Goal: Check status: Check status

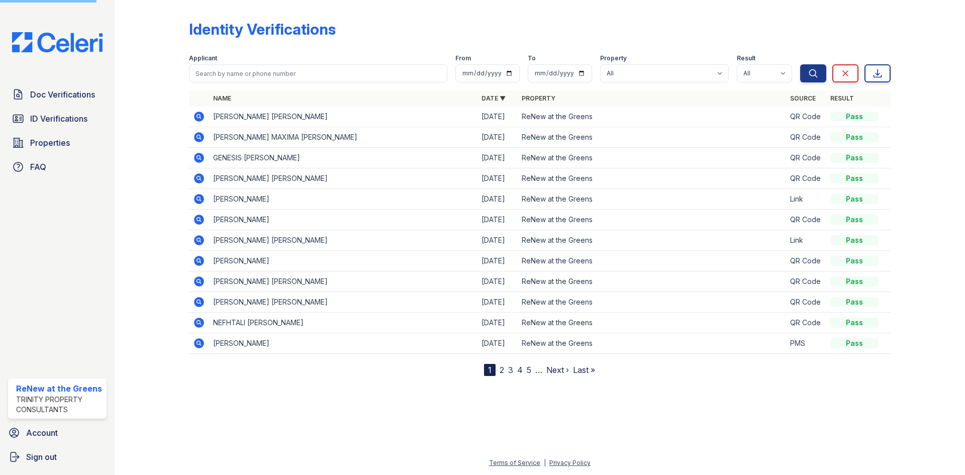
click at [239, 84] on form "Applicant From To Property All ReNew at the Greens Result All Pass Fail Caution…" at bounding box center [539, 66] width 701 height 40
click at [256, 79] on input "search" at bounding box center [318, 73] width 258 height 18
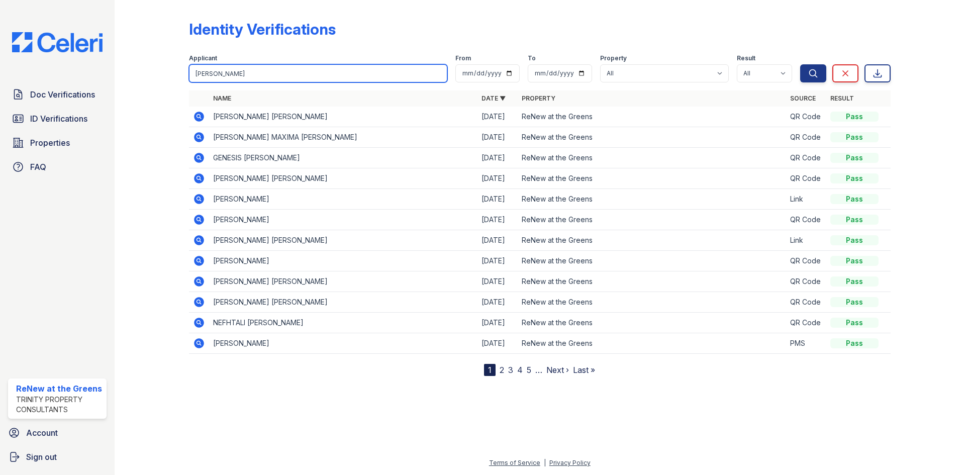
type input "shantel"
click at [800, 64] on button "Search" at bounding box center [813, 73] width 26 height 18
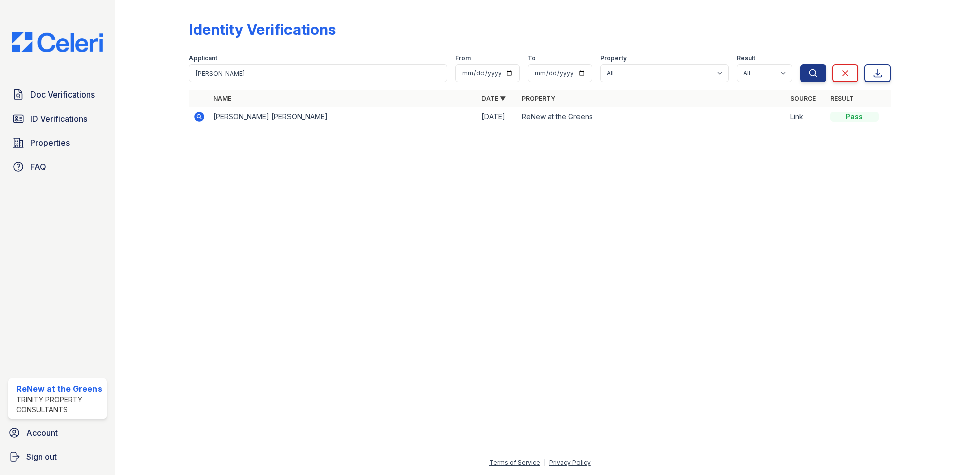
click at [194, 117] on icon at bounding box center [199, 117] width 12 height 12
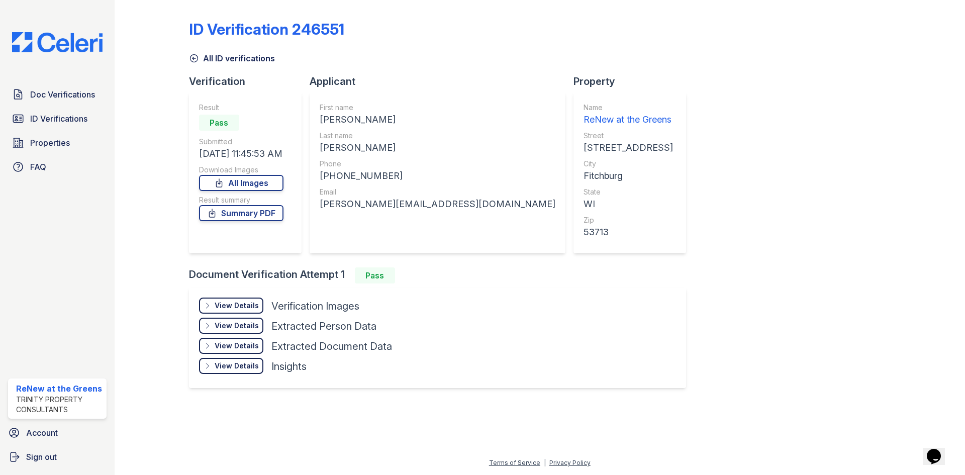
click at [233, 307] on div "View Details" at bounding box center [237, 305] width 44 height 10
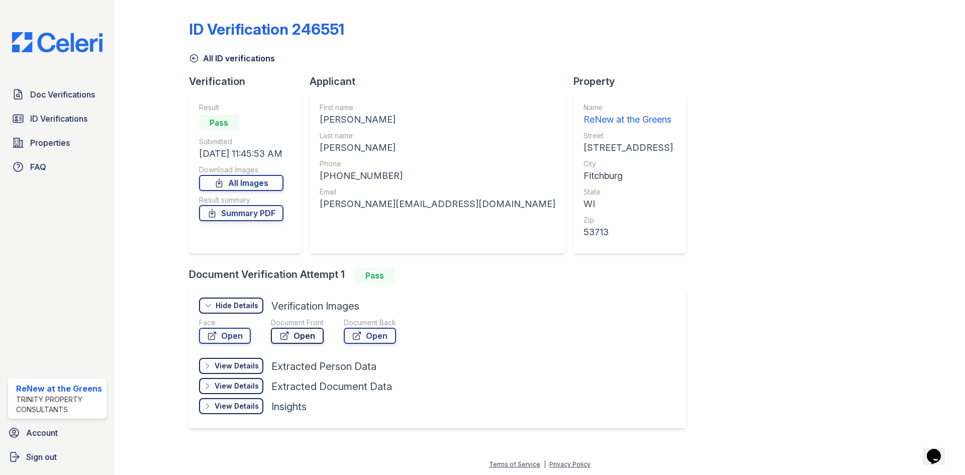
click at [282, 334] on icon at bounding box center [284, 336] width 10 height 10
click at [369, 342] on link "Open" at bounding box center [370, 336] width 52 height 16
click at [62, 121] on span "ID Verifications" at bounding box center [58, 119] width 57 height 12
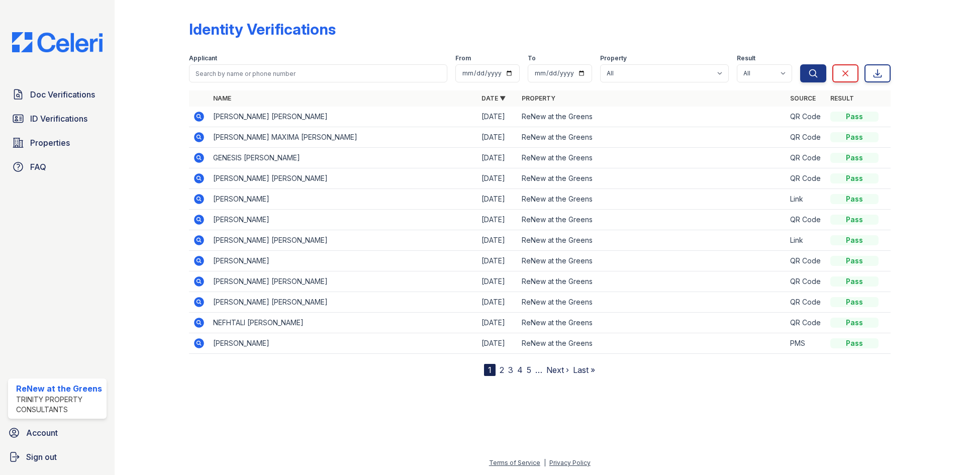
click at [71, 91] on span "Doc Verifications" at bounding box center [62, 94] width 65 height 12
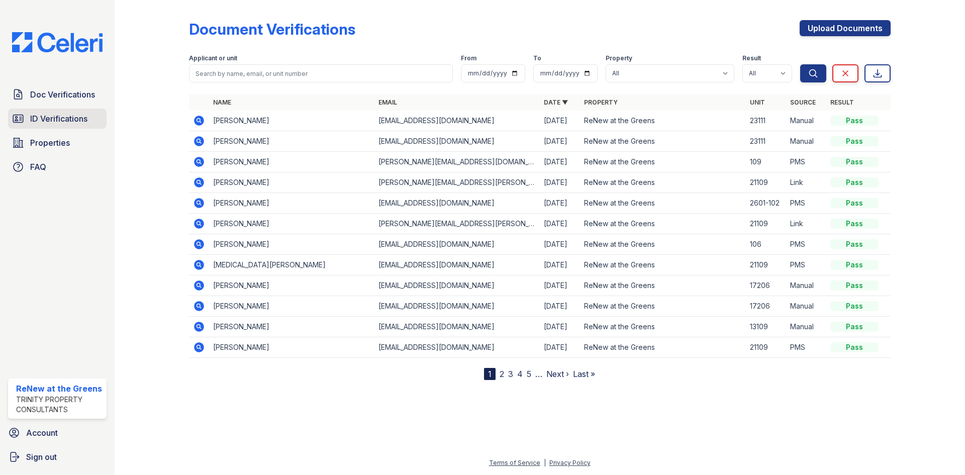
click at [81, 117] on span "ID Verifications" at bounding box center [58, 119] width 57 height 12
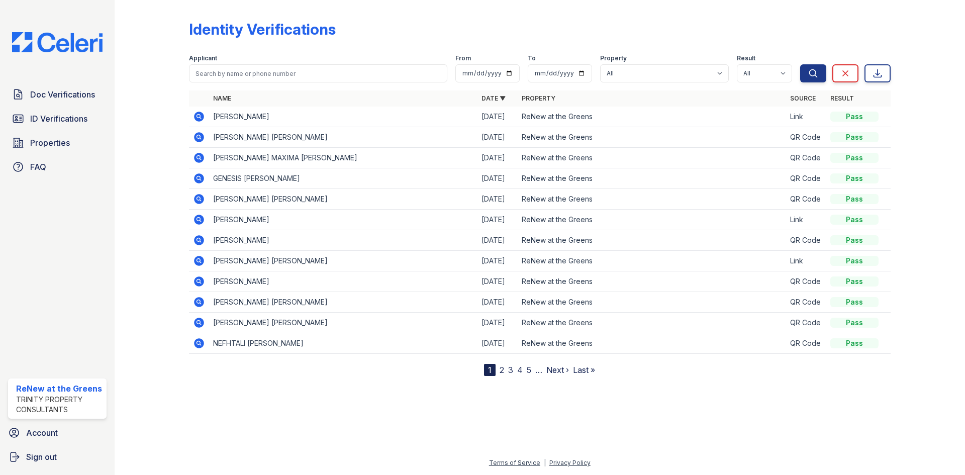
click at [196, 120] on icon at bounding box center [199, 117] width 10 height 10
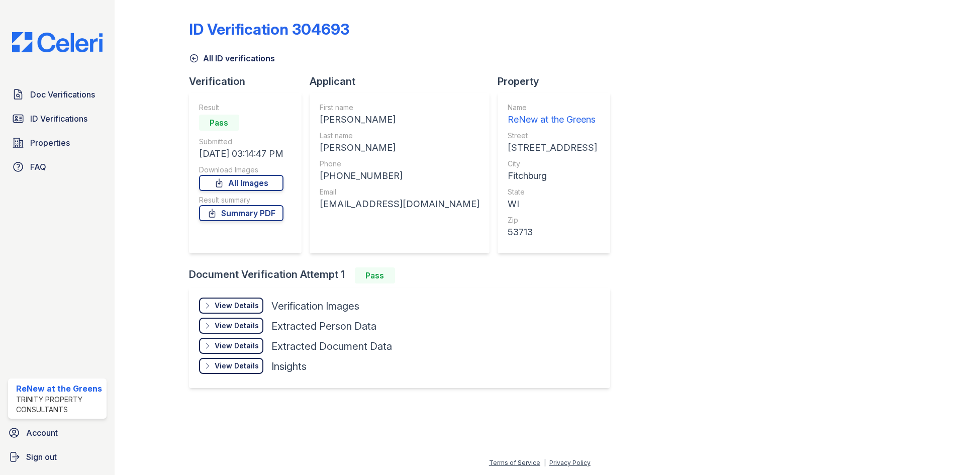
click at [247, 303] on div "View Details" at bounding box center [237, 305] width 44 height 10
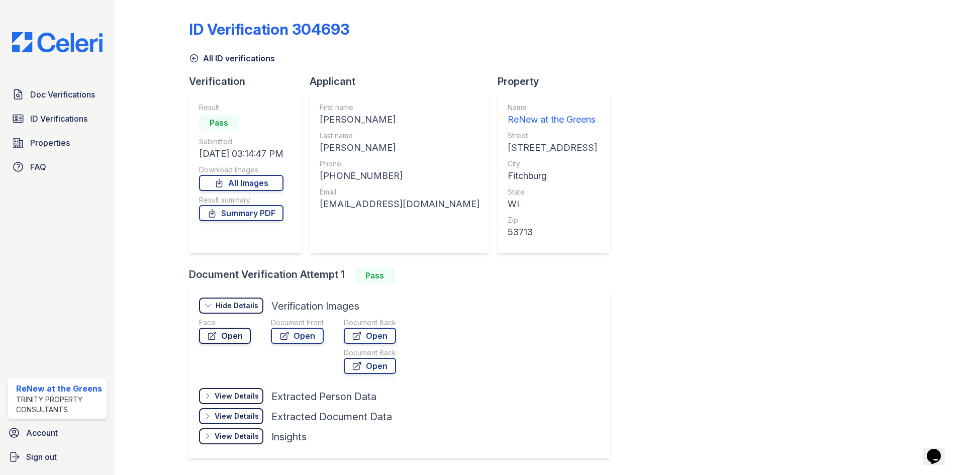
click at [242, 330] on link "Open" at bounding box center [225, 336] width 52 height 16
click at [308, 337] on link "Open" at bounding box center [297, 336] width 53 height 16
click at [251, 56] on link "All ID verifications" at bounding box center [232, 58] width 86 height 12
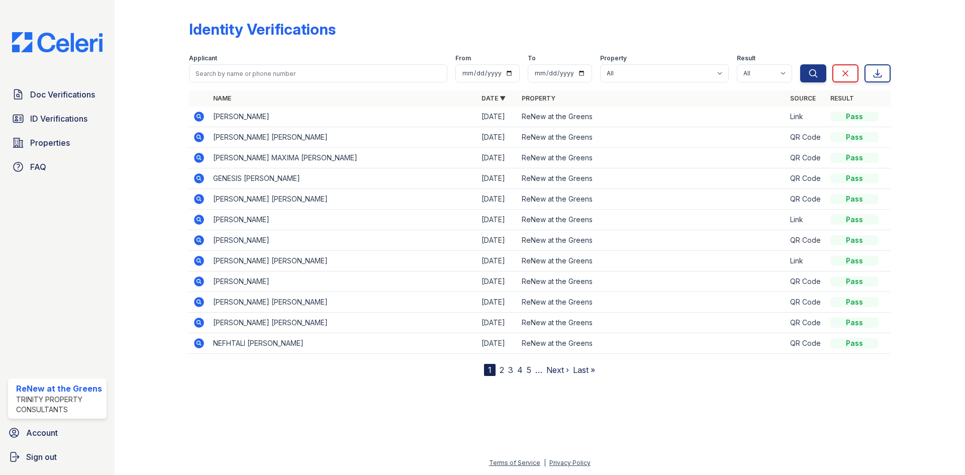
click at [200, 159] on icon at bounding box center [199, 158] width 10 height 10
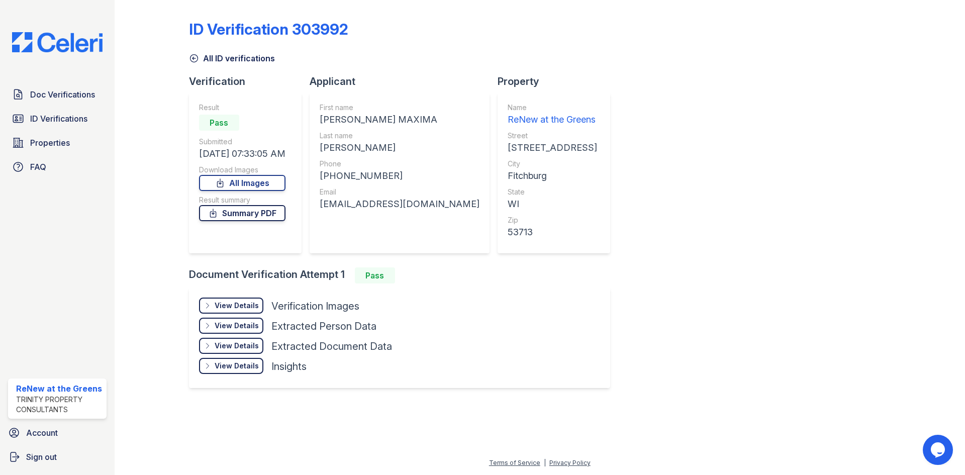
click at [245, 216] on link "Summary PDF" at bounding box center [242, 213] width 86 height 16
click at [248, 54] on link "All ID verifications" at bounding box center [232, 58] width 86 height 12
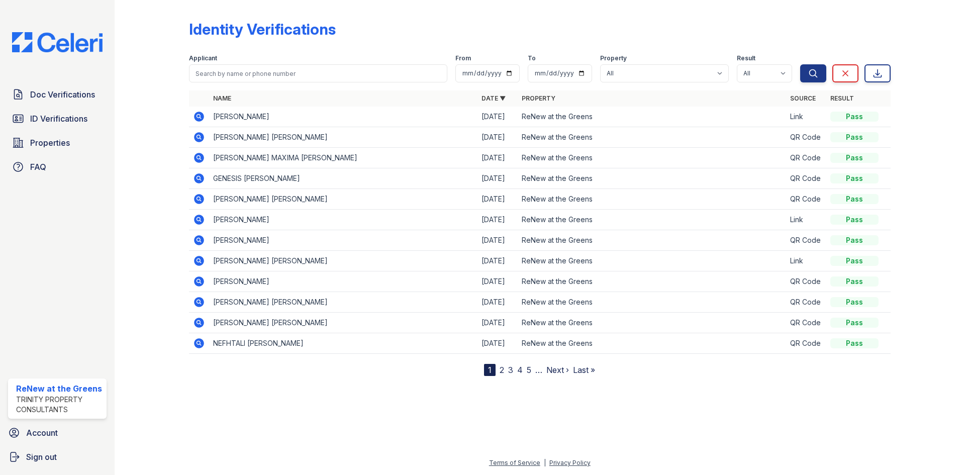
click at [196, 138] on icon at bounding box center [199, 137] width 10 height 10
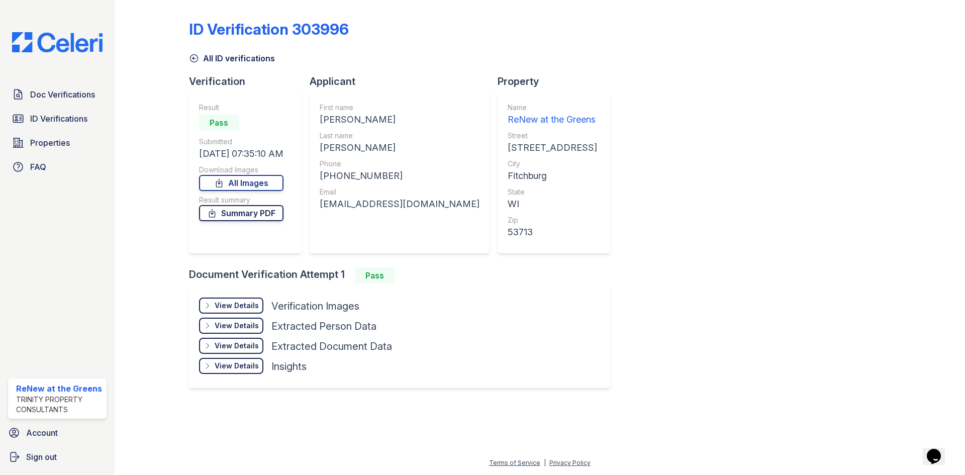
click at [261, 208] on link "Summary PDF" at bounding box center [241, 213] width 84 height 16
click at [243, 300] on div "View Details Details" at bounding box center [231, 305] width 64 height 16
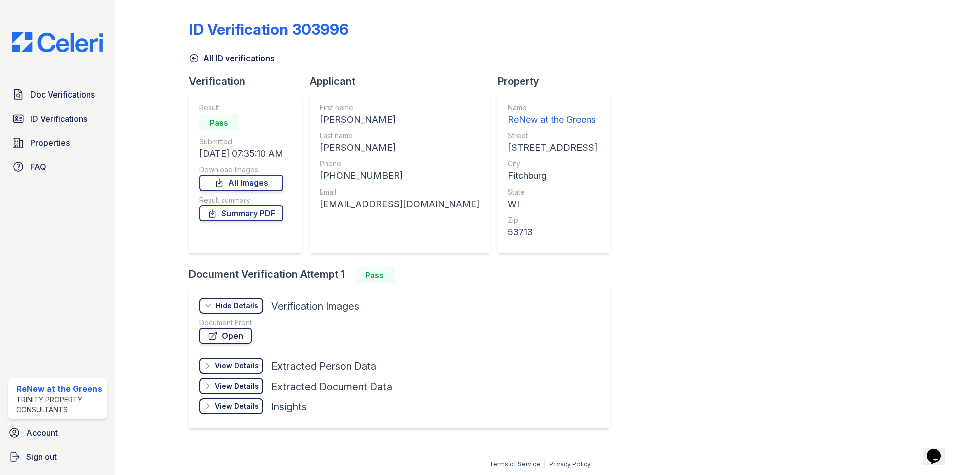
click at [246, 339] on link "Open" at bounding box center [225, 336] width 53 height 16
click at [225, 58] on link "All ID verifications" at bounding box center [232, 58] width 86 height 12
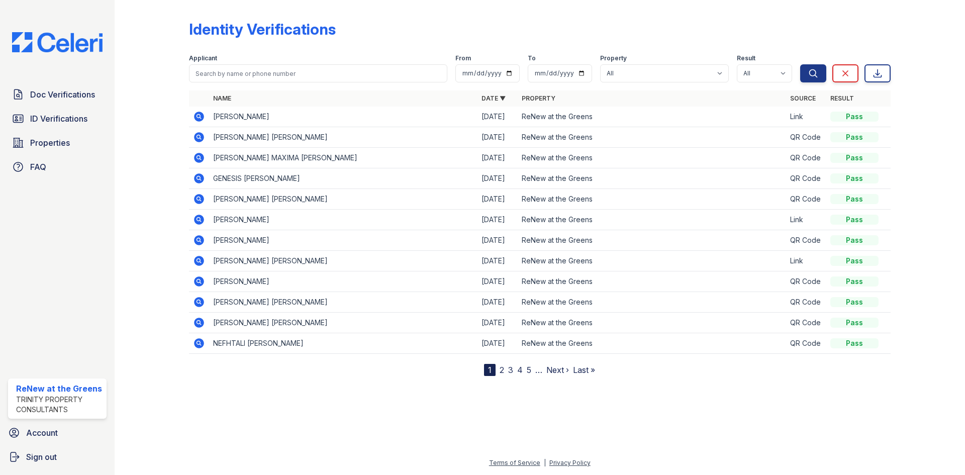
click at [198, 155] on icon at bounding box center [199, 158] width 12 height 12
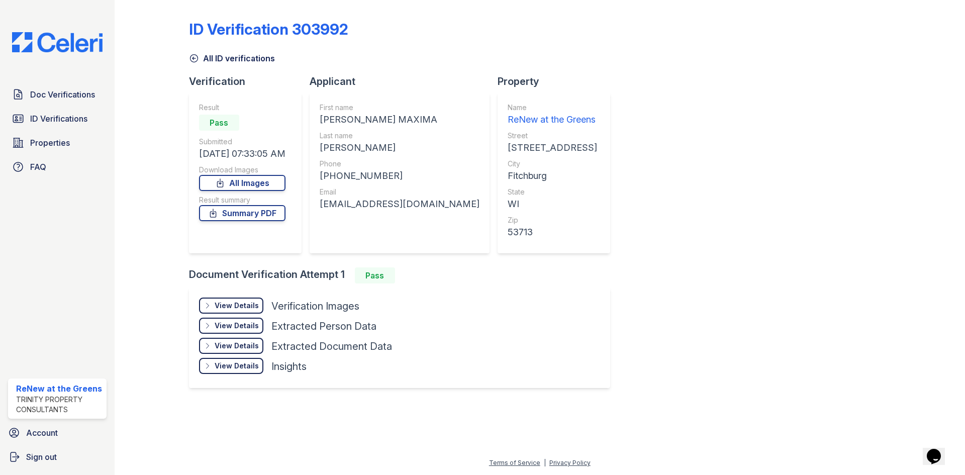
click at [246, 300] on div "View Details Details" at bounding box center [231, 305] width 64 height 16
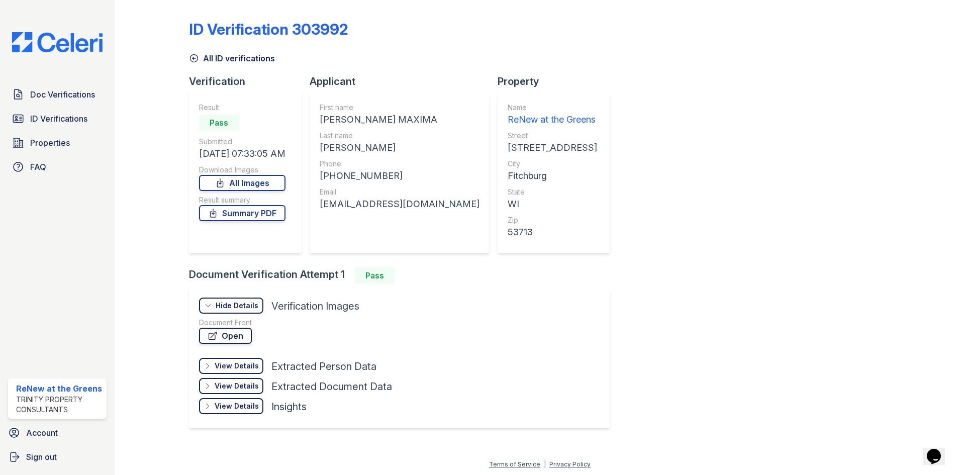
click at [223, 331] on link "Open" at bounding box center [225, 336] width 53 height 16
